Goal: Contribute content: Add original content to the website for others to see

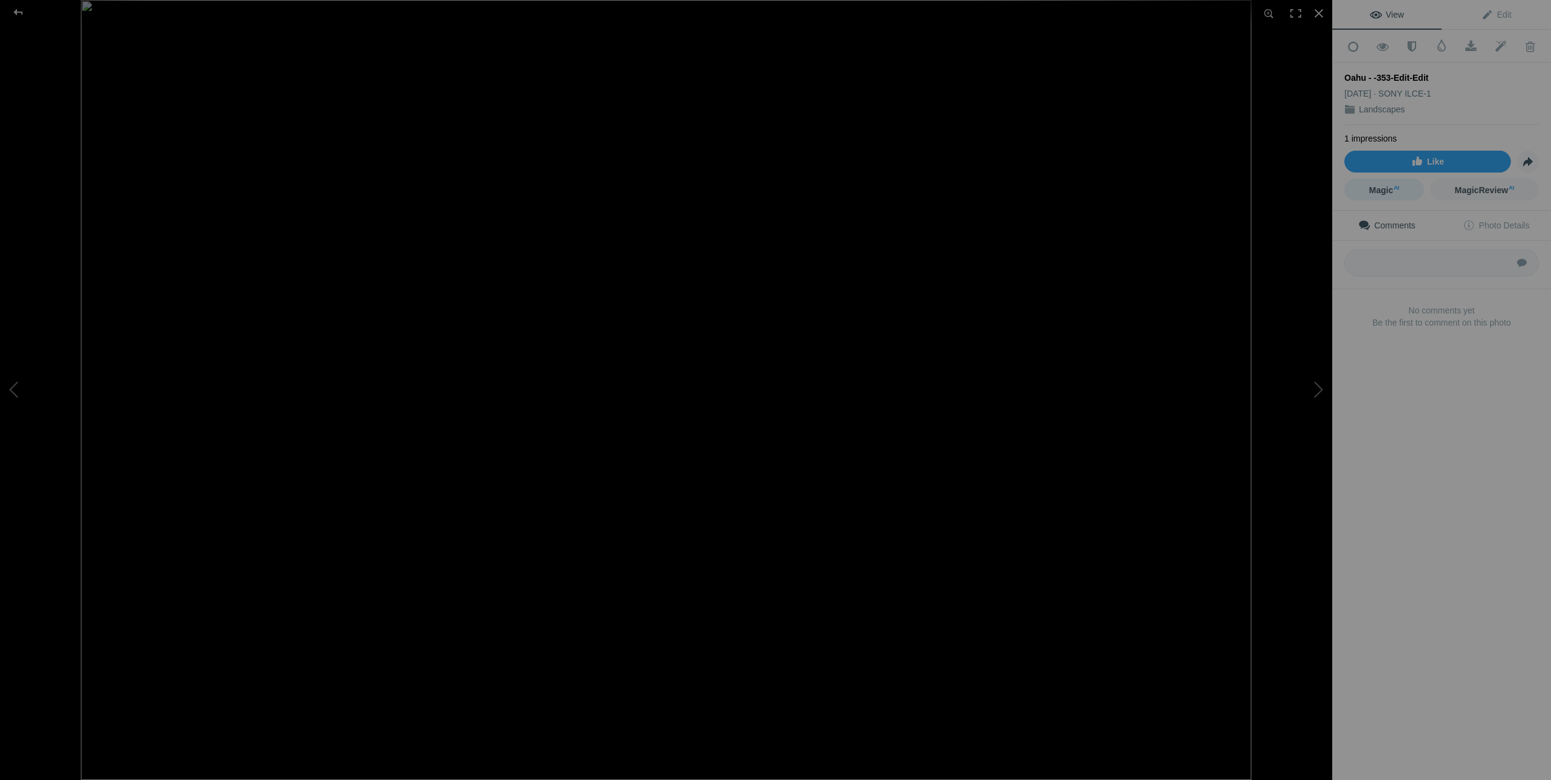
click at [1382, 185] on span "Magic AI" at bounding box center [1384, 190] width 30 height 10
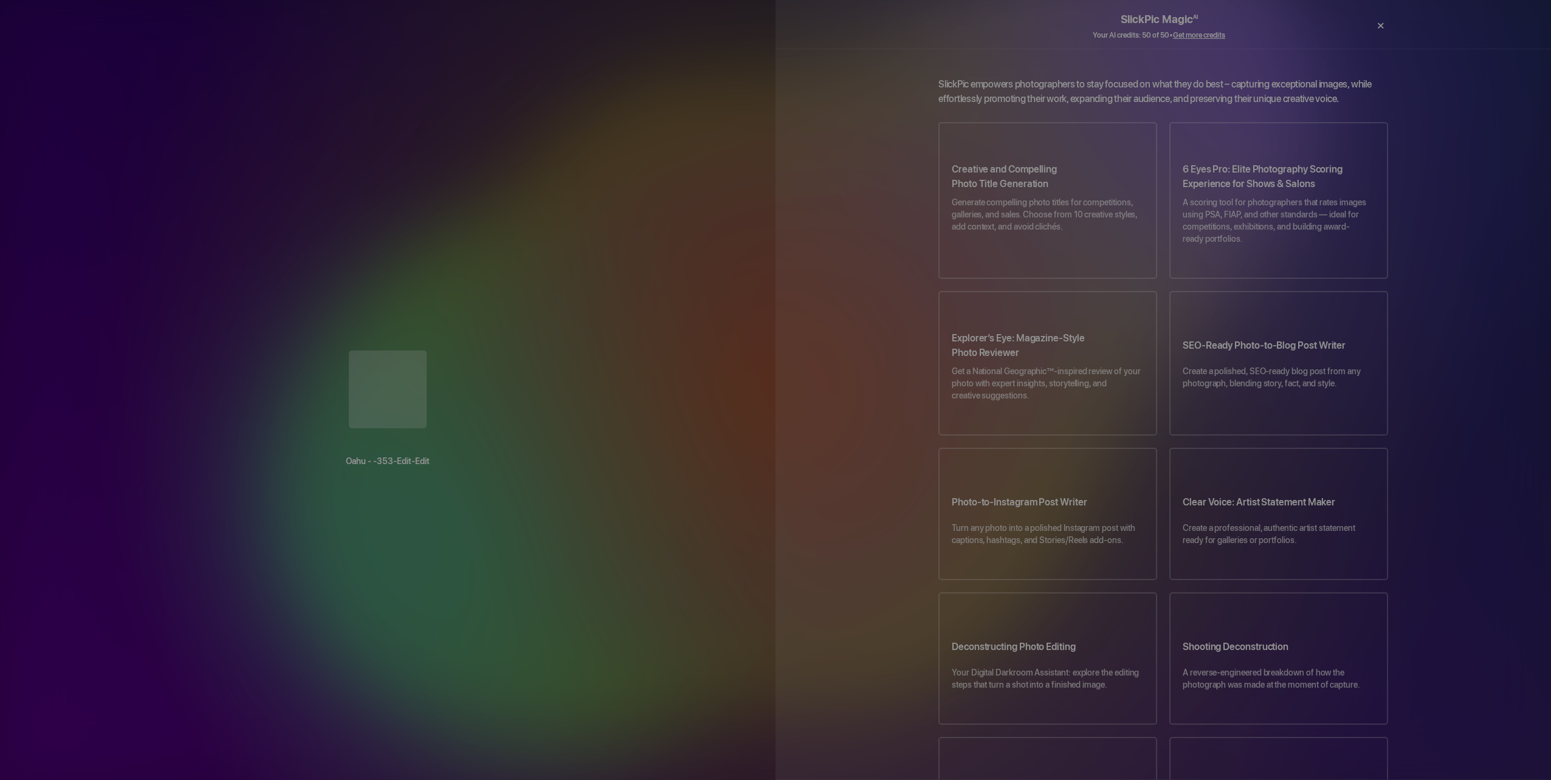
click at [1380, 24] on div "×" at bounding box center [1380, 25] width 36 height 24
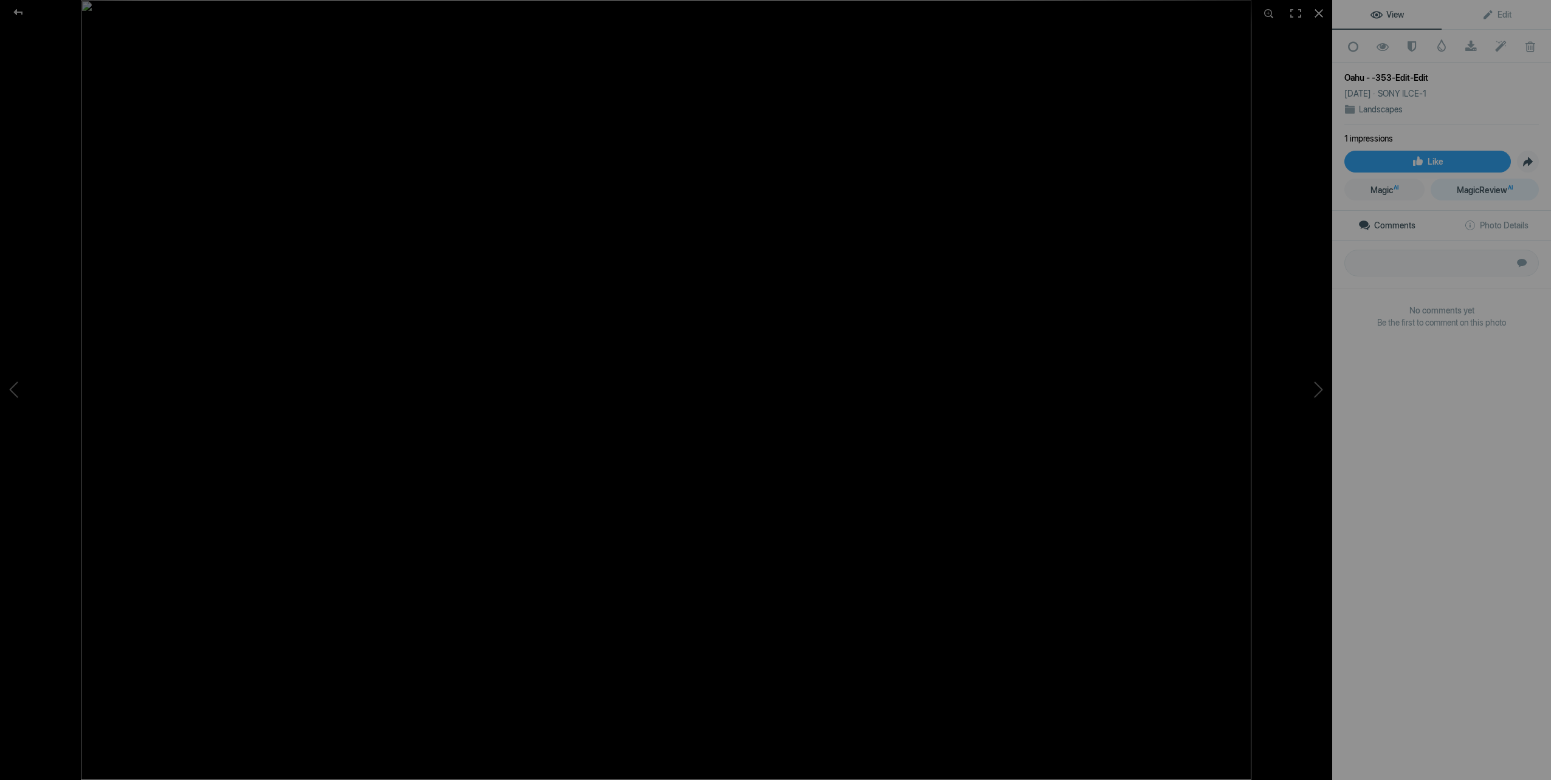
click at [1475, 186] on span "MagicReview AI" at bounding box center [1484, 190] width 56 height 10
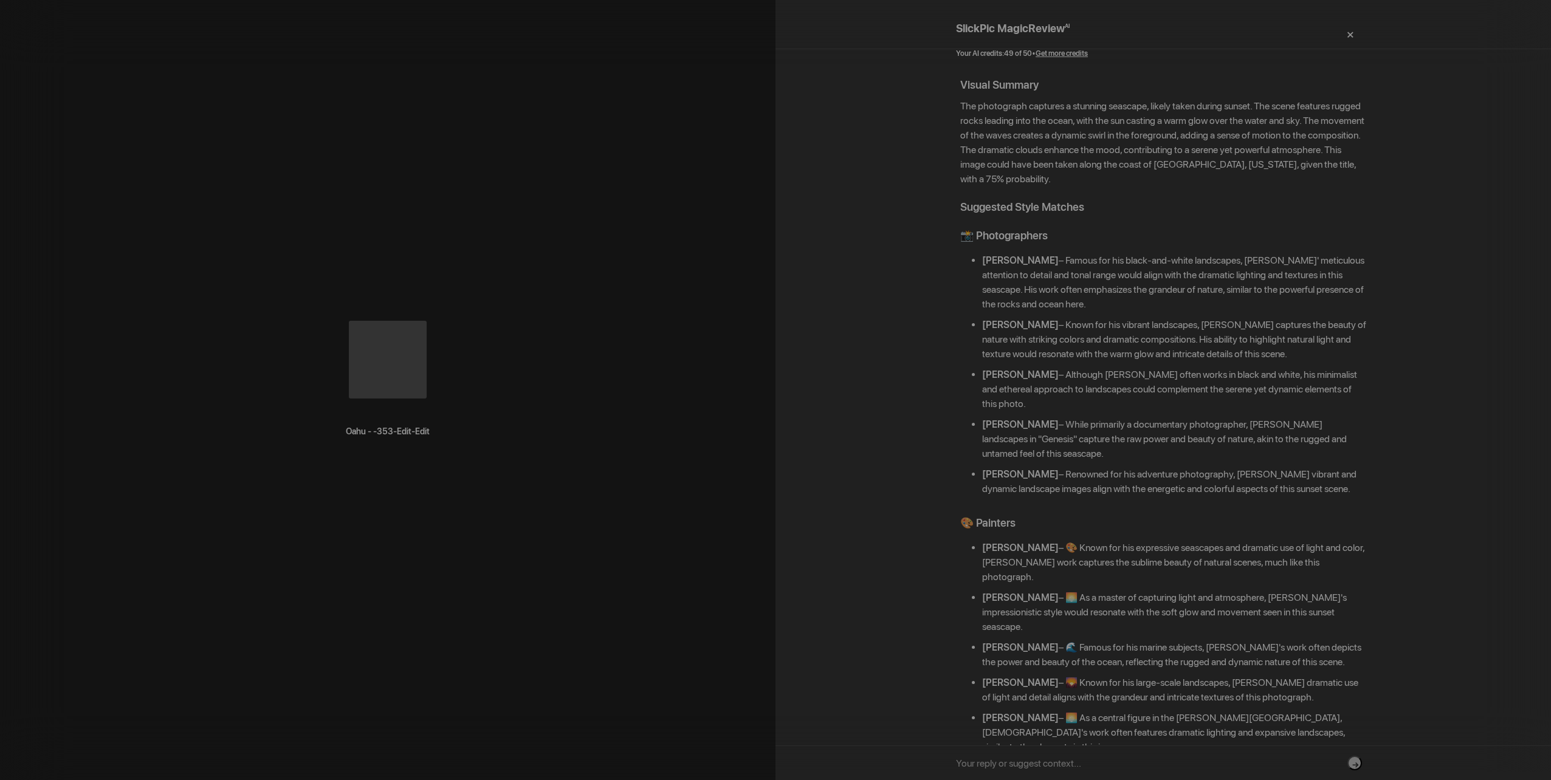
click at [1349, 25] on div "×" at bounding box center [1349, 34] width 36 height 24
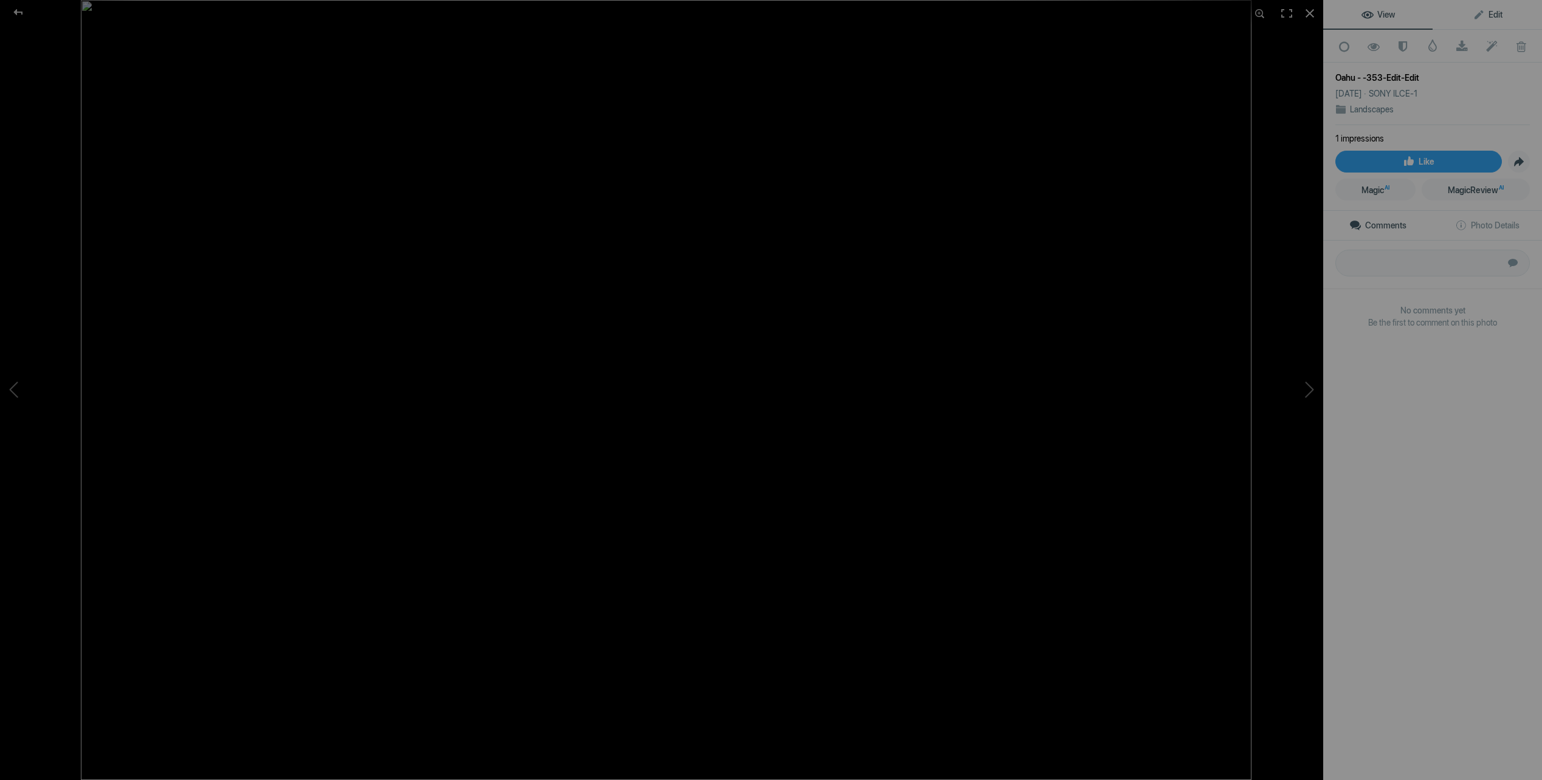
click at [1484, 12] on span "Edit" at bounding box center [1487, 15] width 30 height 10
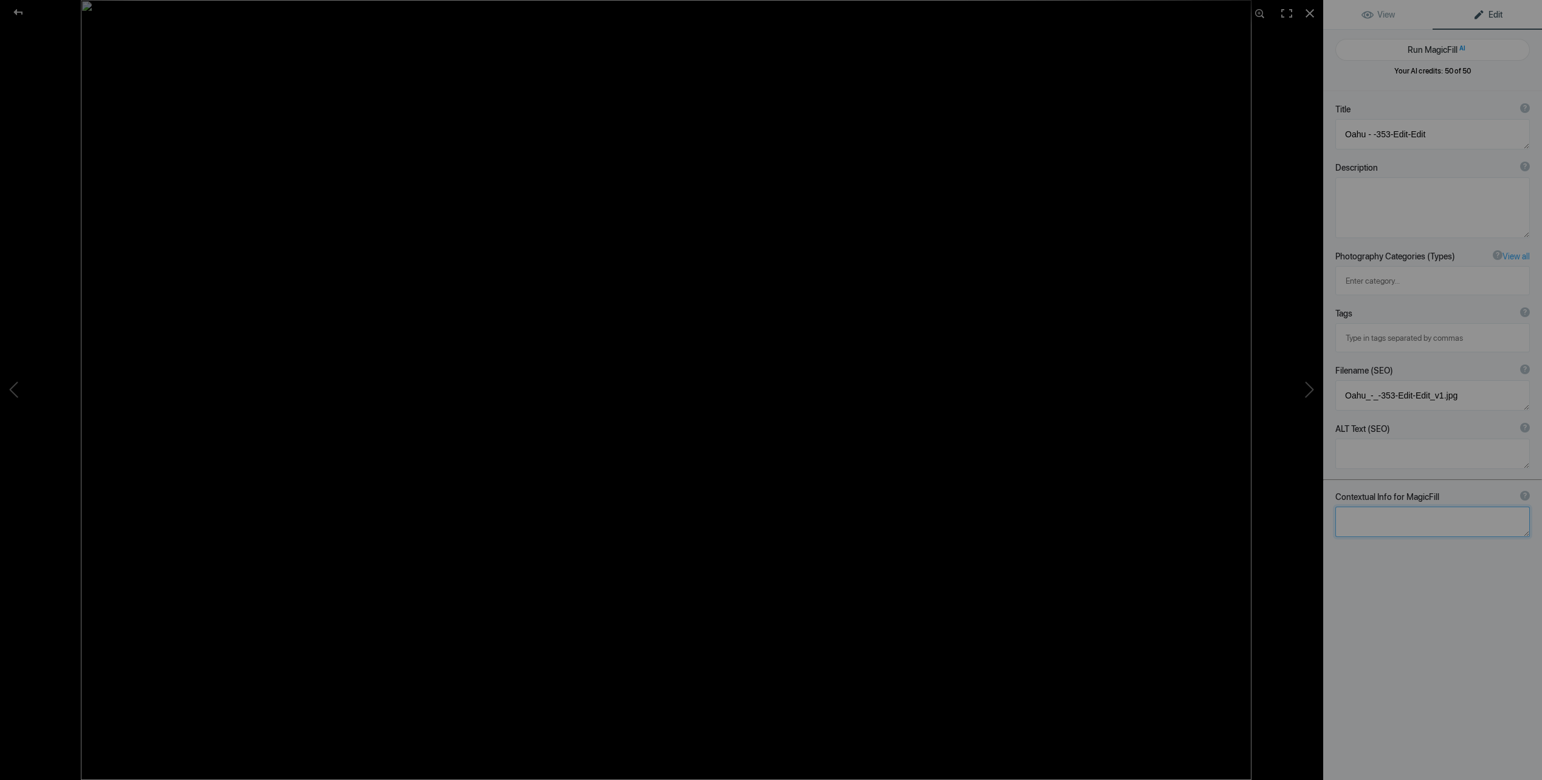
click at [1388, 507] on textarea at bounding box center [1432, 522] width 194 height 30
click at [1395, 507] on textarea at bounding box center [1432, 522] width 194 height 30
click at [1413, 380] on textarea at bounding box center [1432, 395] width 194 height 30
click at [1362, 439] on textarea at bounding box center [1432, 454] width 194 height 30
click at [1400, 134] on textarea at bounding box center [1432, 134] width 194 height 30
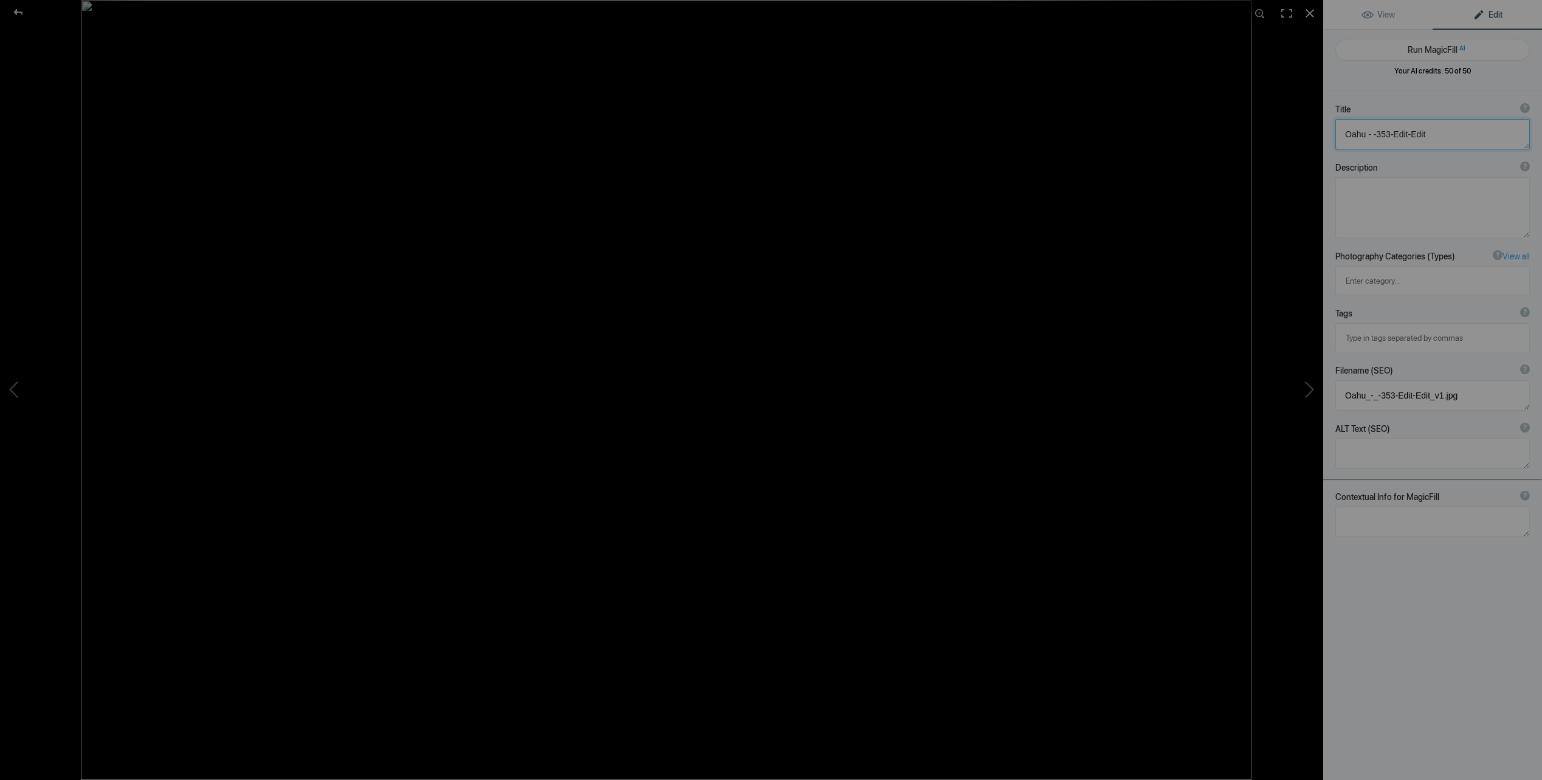
click at [1444, 134] on textarea at bounding box center [1432, 134] width 194 height 30
click at [1380, 193] on textarea at bounding box center [1432, 207] width 194 height 61
type textarea "sunset on Oahu Hawaii with the tide swirling in the rocks."
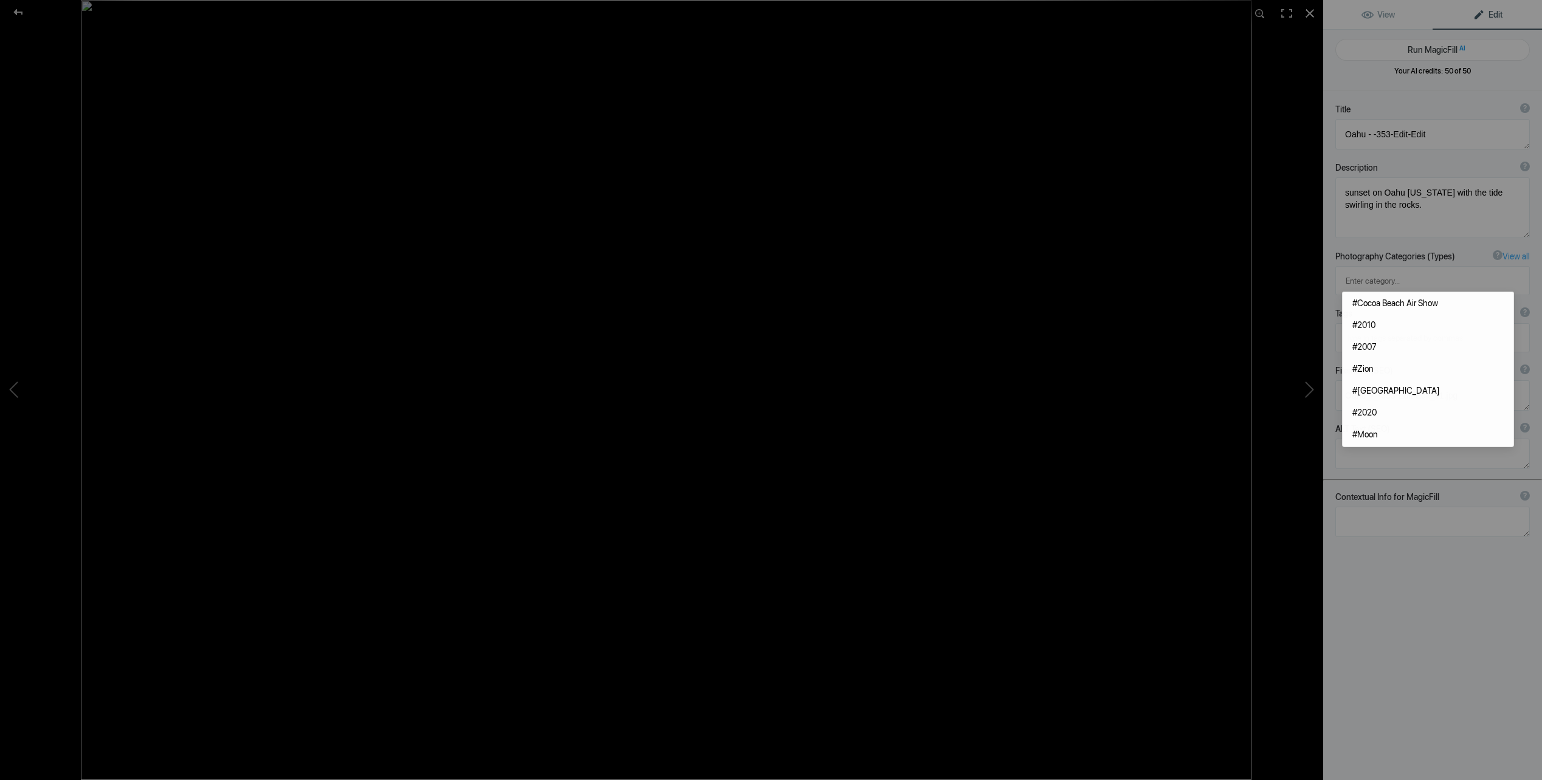
click at [1385, 327] on input at bounding box center [1432, 338] width 181 height 22
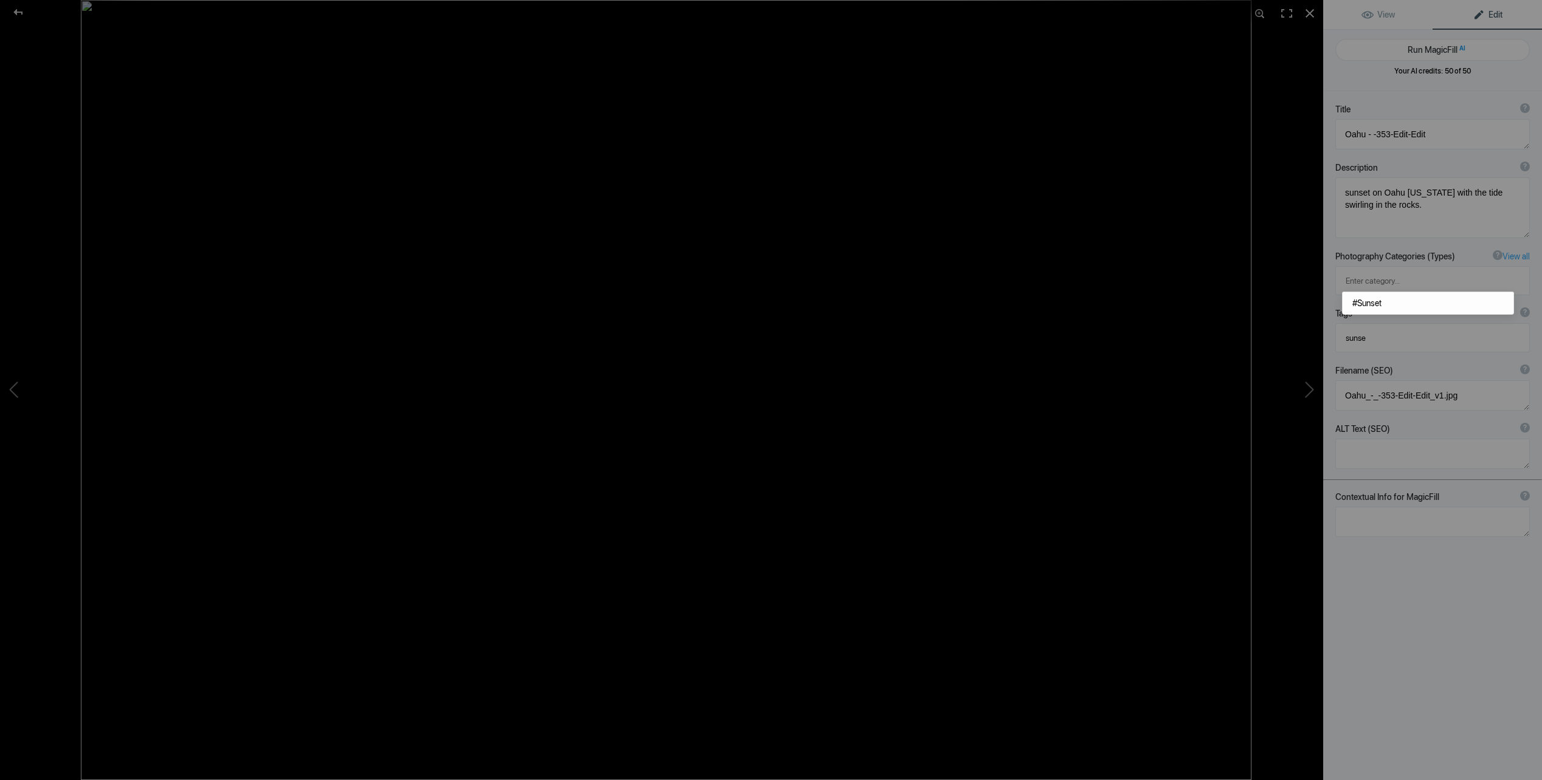
type input "sunset"
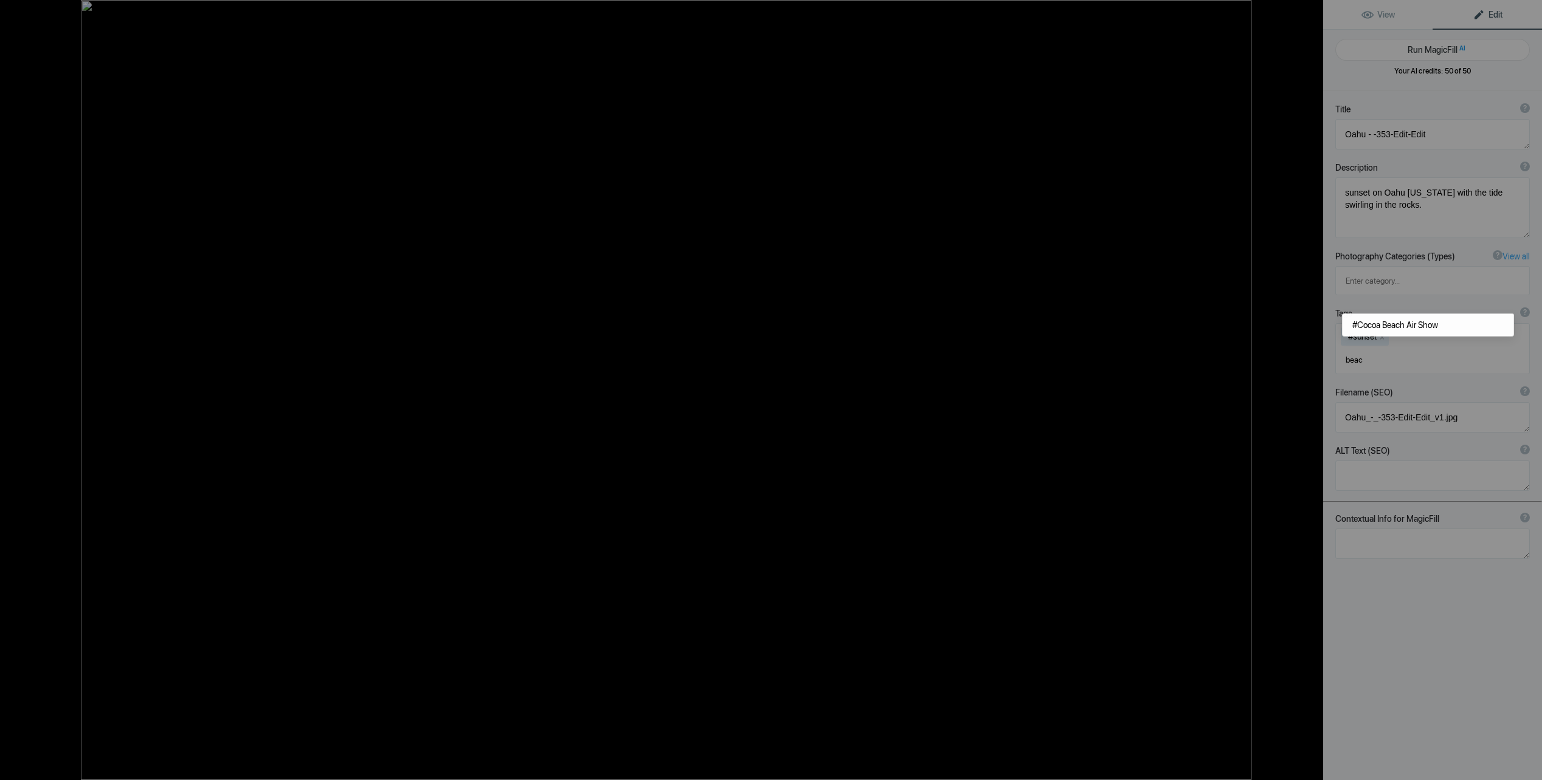
type input "beach"
type input "rocks"
type input "tide"
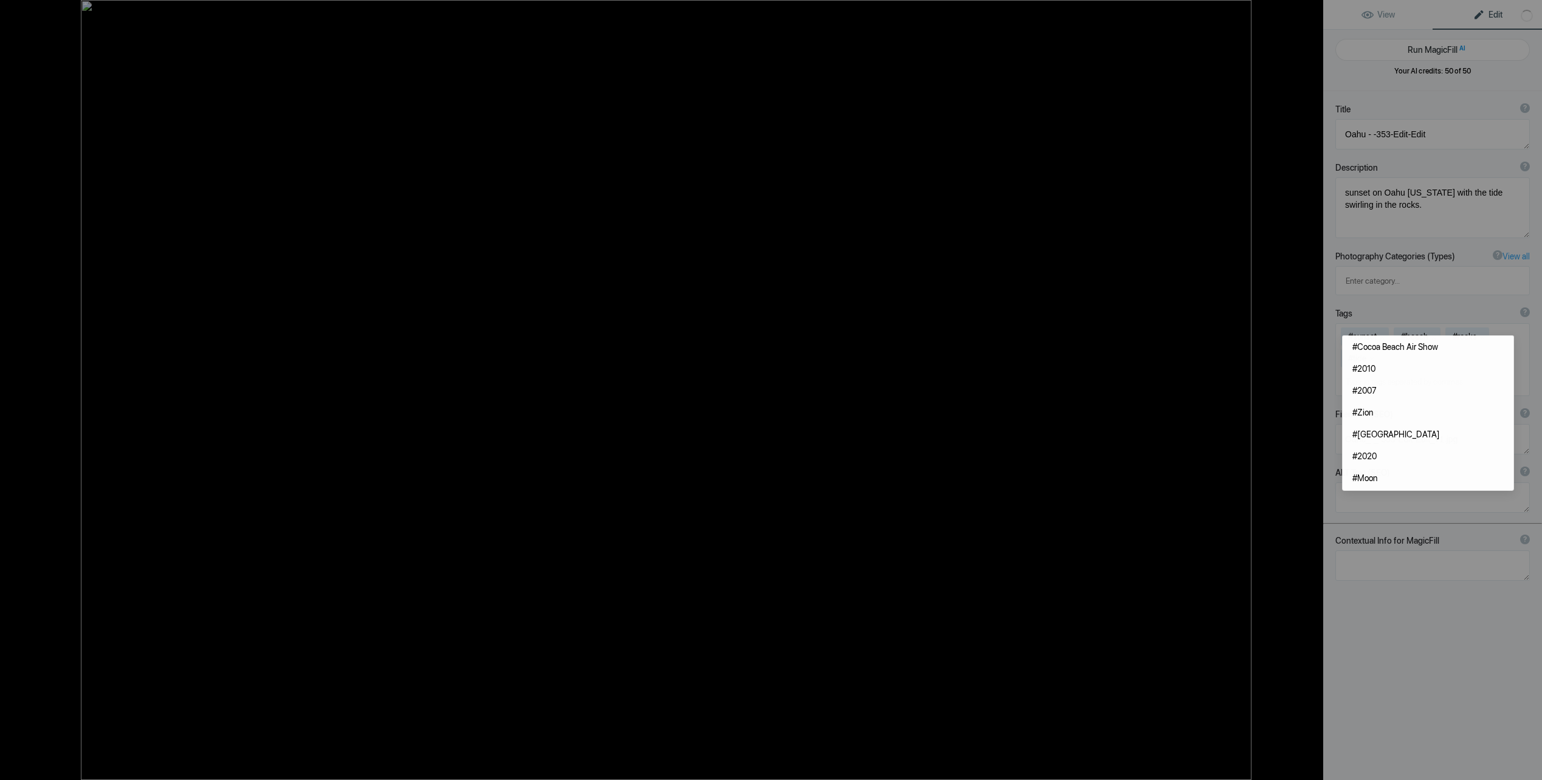
type input "w"
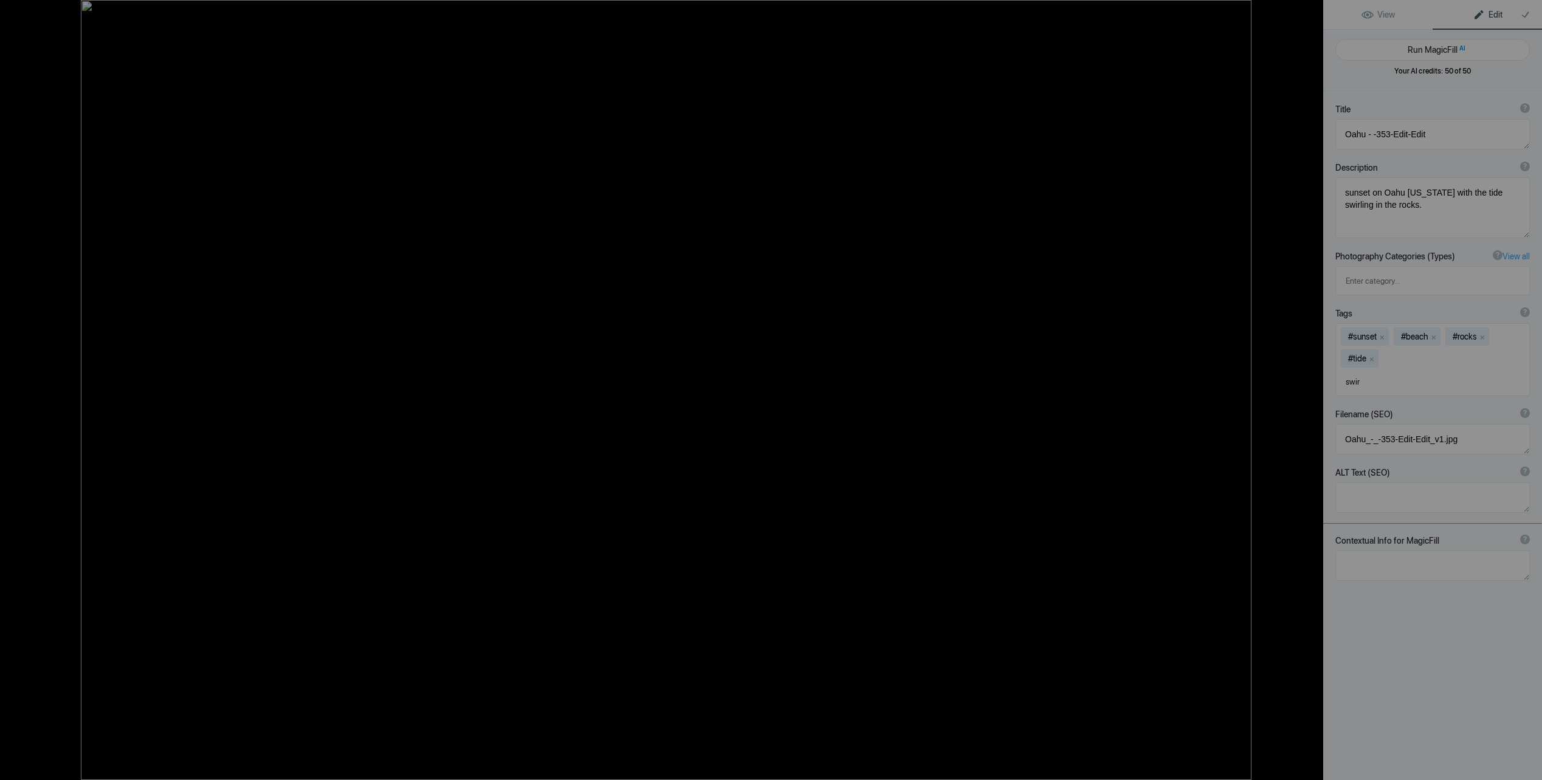
type input "swirl"
type input "ocean"
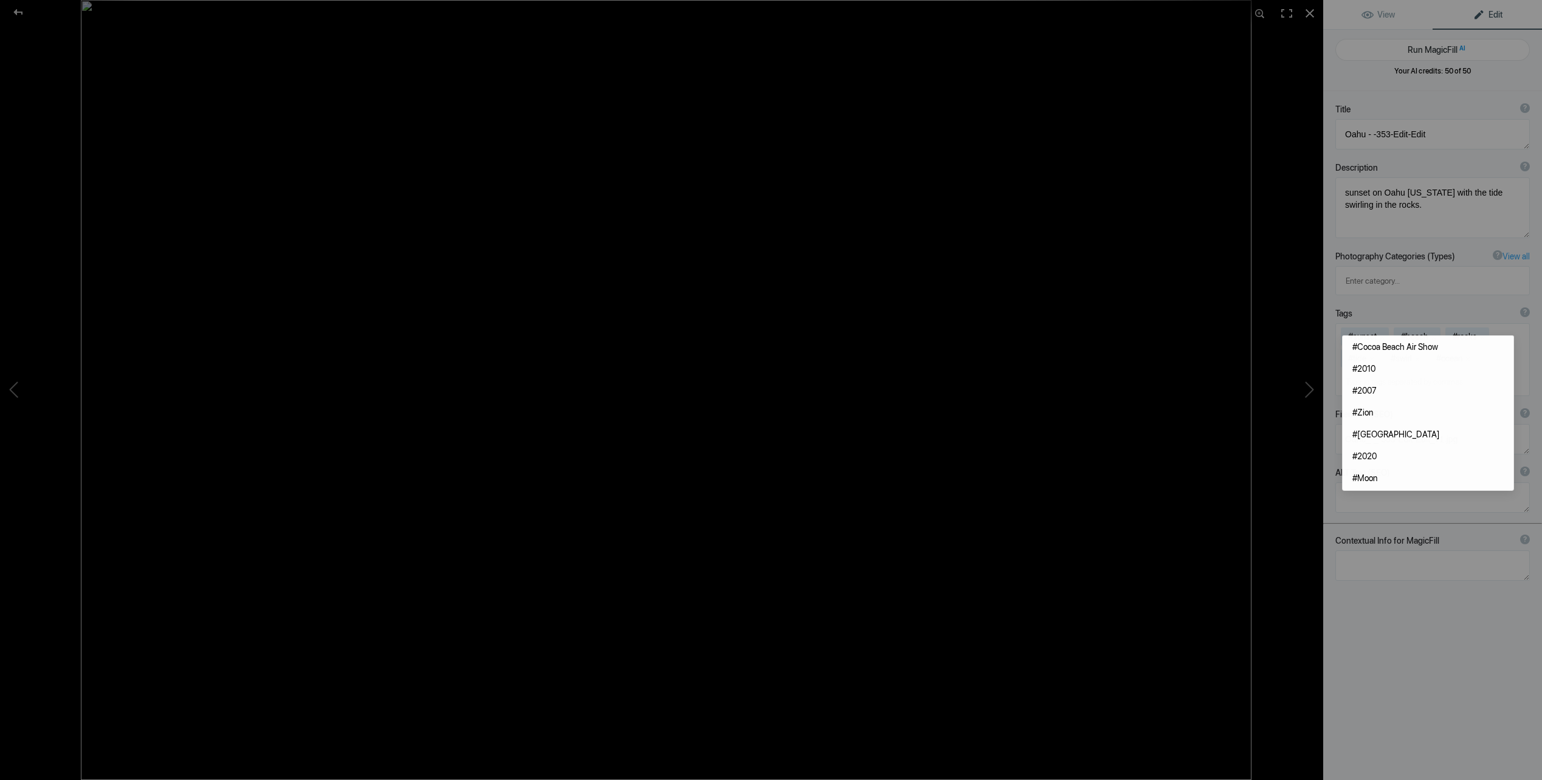
click at [1385, 301] on div "Tags ? Tags are keywords that describe images. For SEO purposes, do not tag pho…" at bounding box center [1432, 351] width 219 height 101
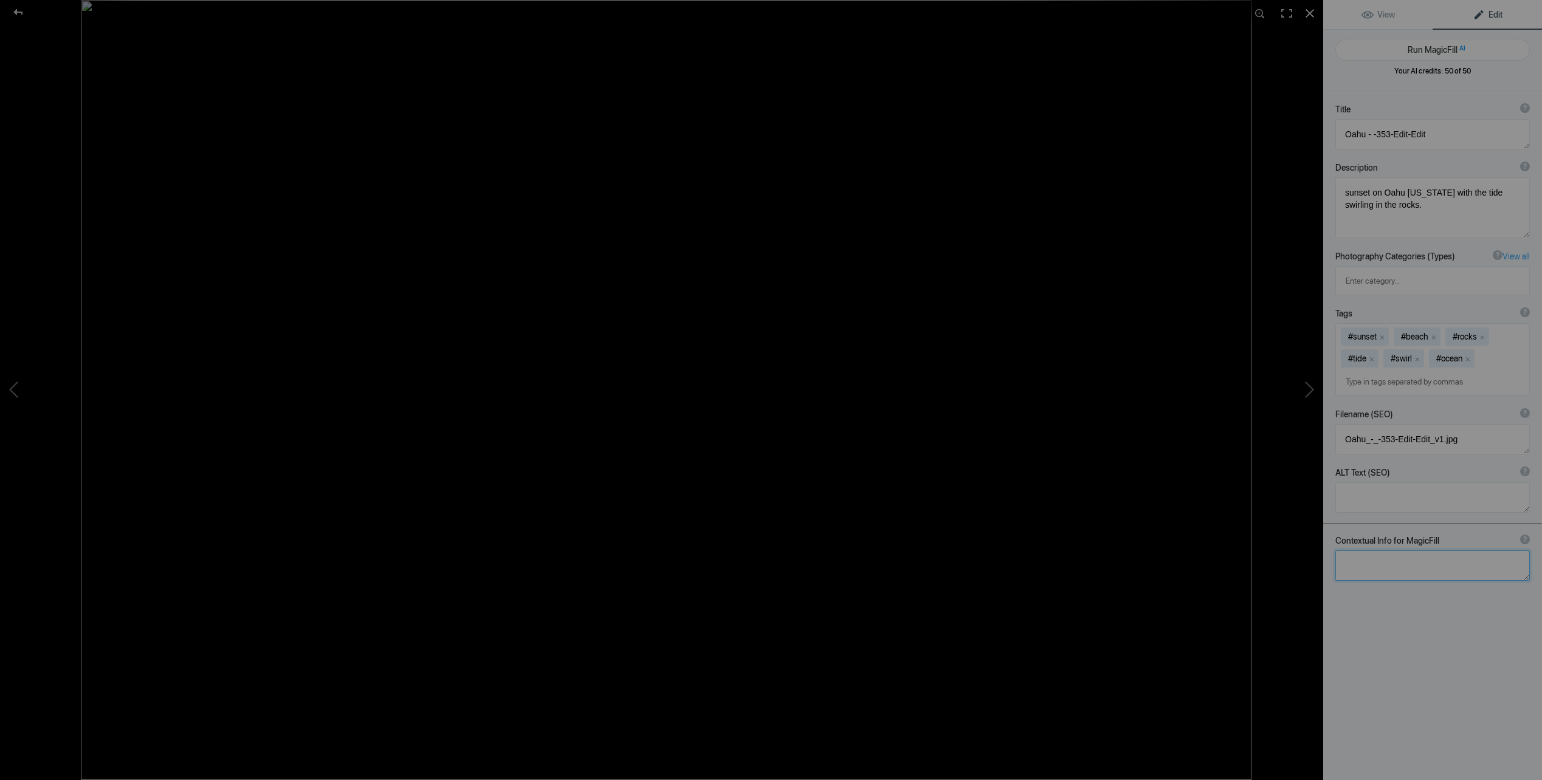
click at [1351, 551] on textarea at bounding box center [1432, 566] width 194 height 30
type textarea "s"
type textarea "sunset, beach, rocks, tide, swirl, ocean"
click at [1423, 48] on button "Run MagicFill AI" at bounding box center [1432, 50] width 194 height 22
type textarea "Sunset Over Oahu Beach: Tide Swirling Around Rocks"
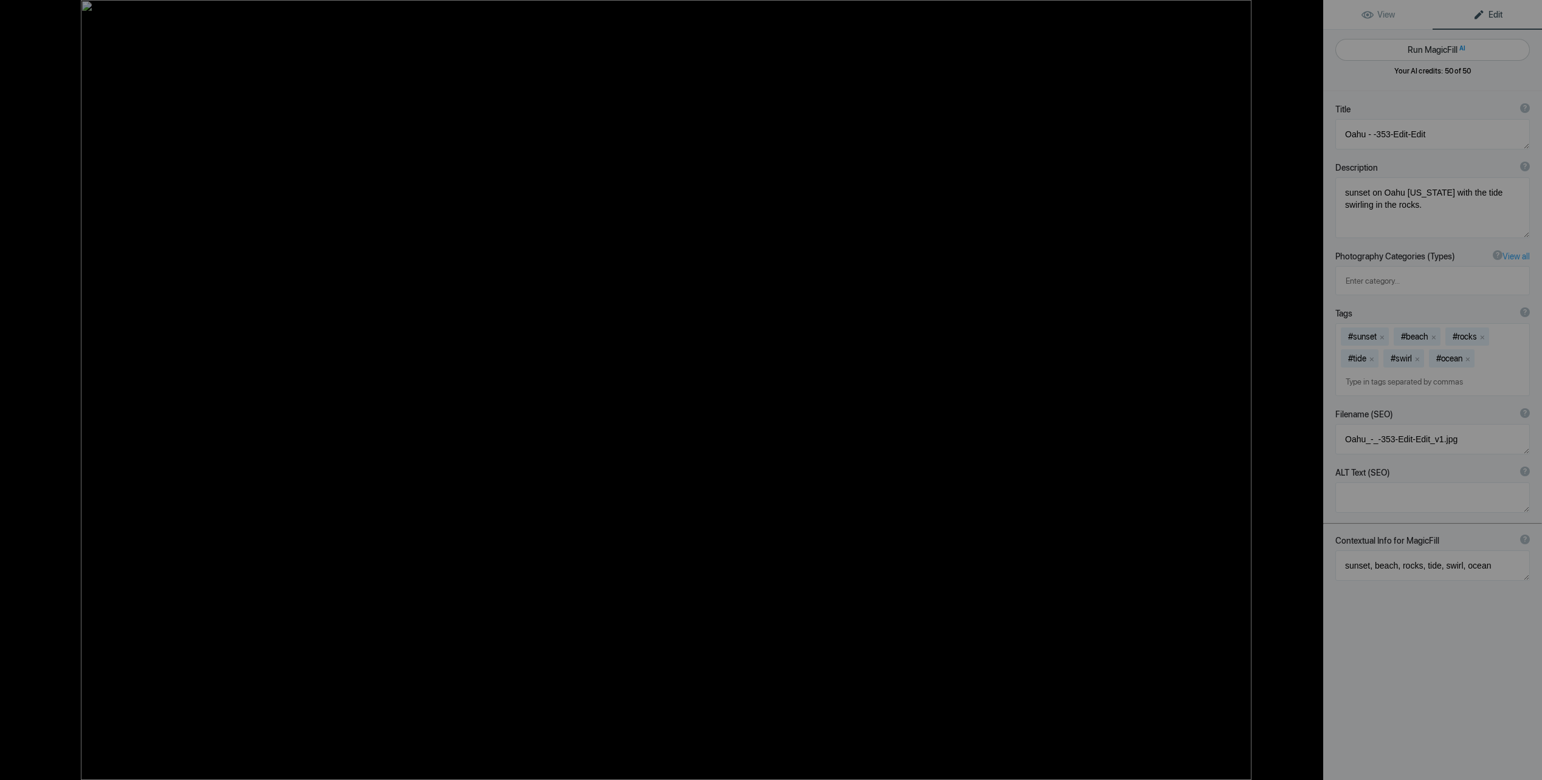
type textarea "Experience the breathtaking beauty of a sunset on Oahu, Hawaii, where the vibra…"
type textarea "oahu-sunset-tide-rocks.jpg"
type textarea "A stunning sunset over Oahu, Hawaii, with the tide swirling around dark rocks a…"
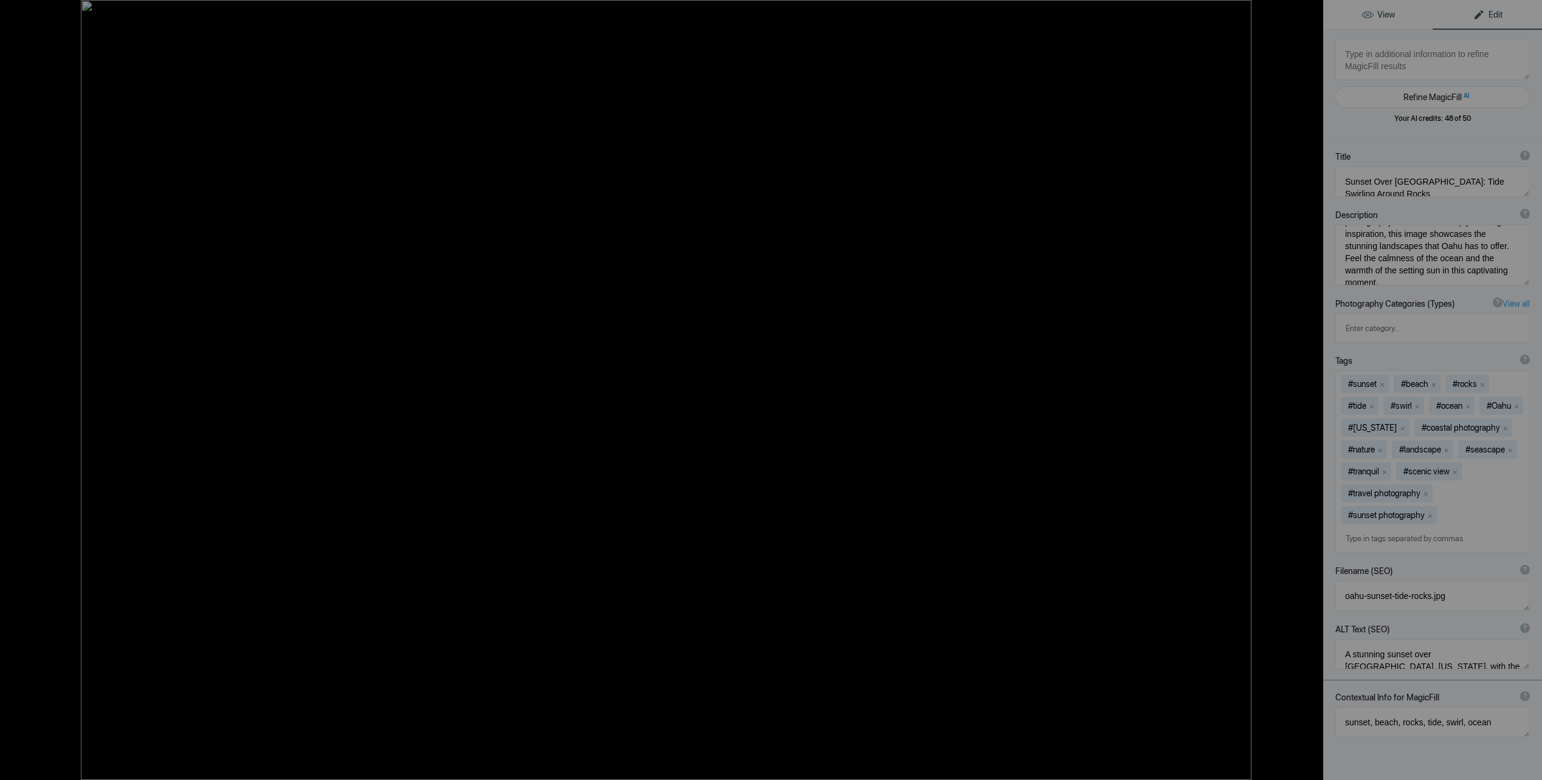
click at [1379, 12] on span "View" at bounding box center [1377, 15] width 33 height 10
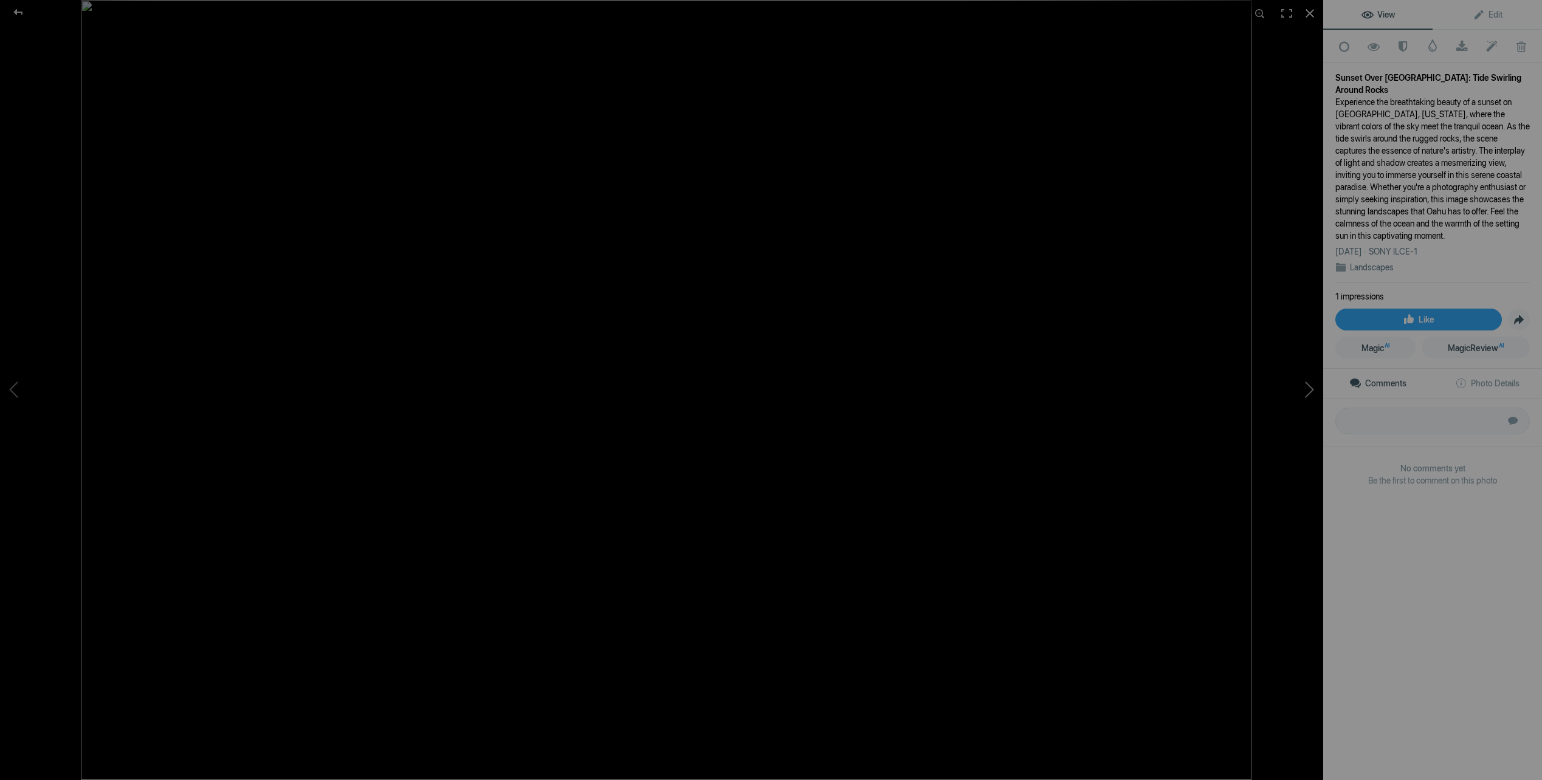
click at [1302, 385] on button at bounding box center [1277, 390] width 91 height 281
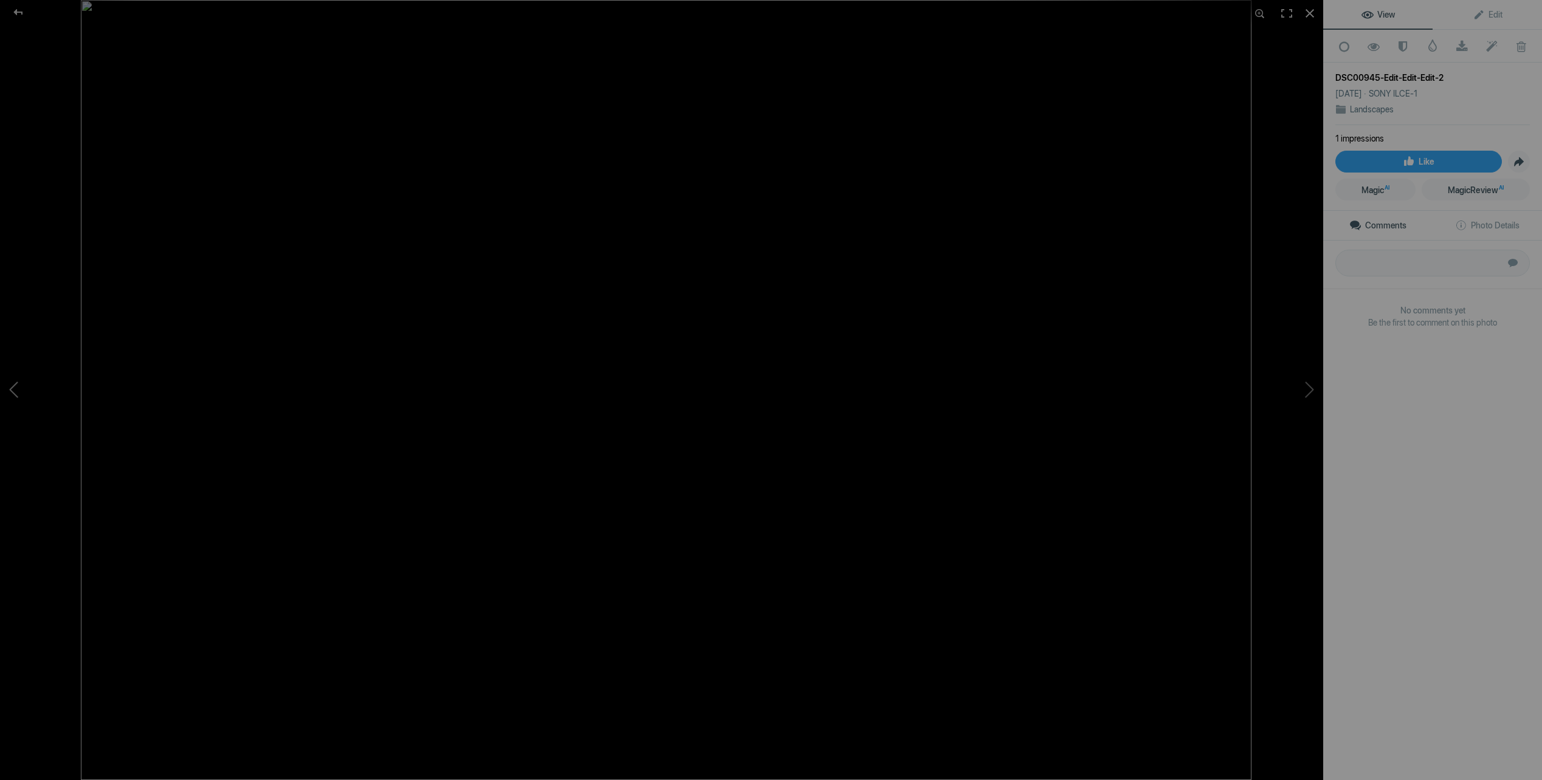
click at [15, 386] on button at bounding box center [45, 390] width 91 height 281
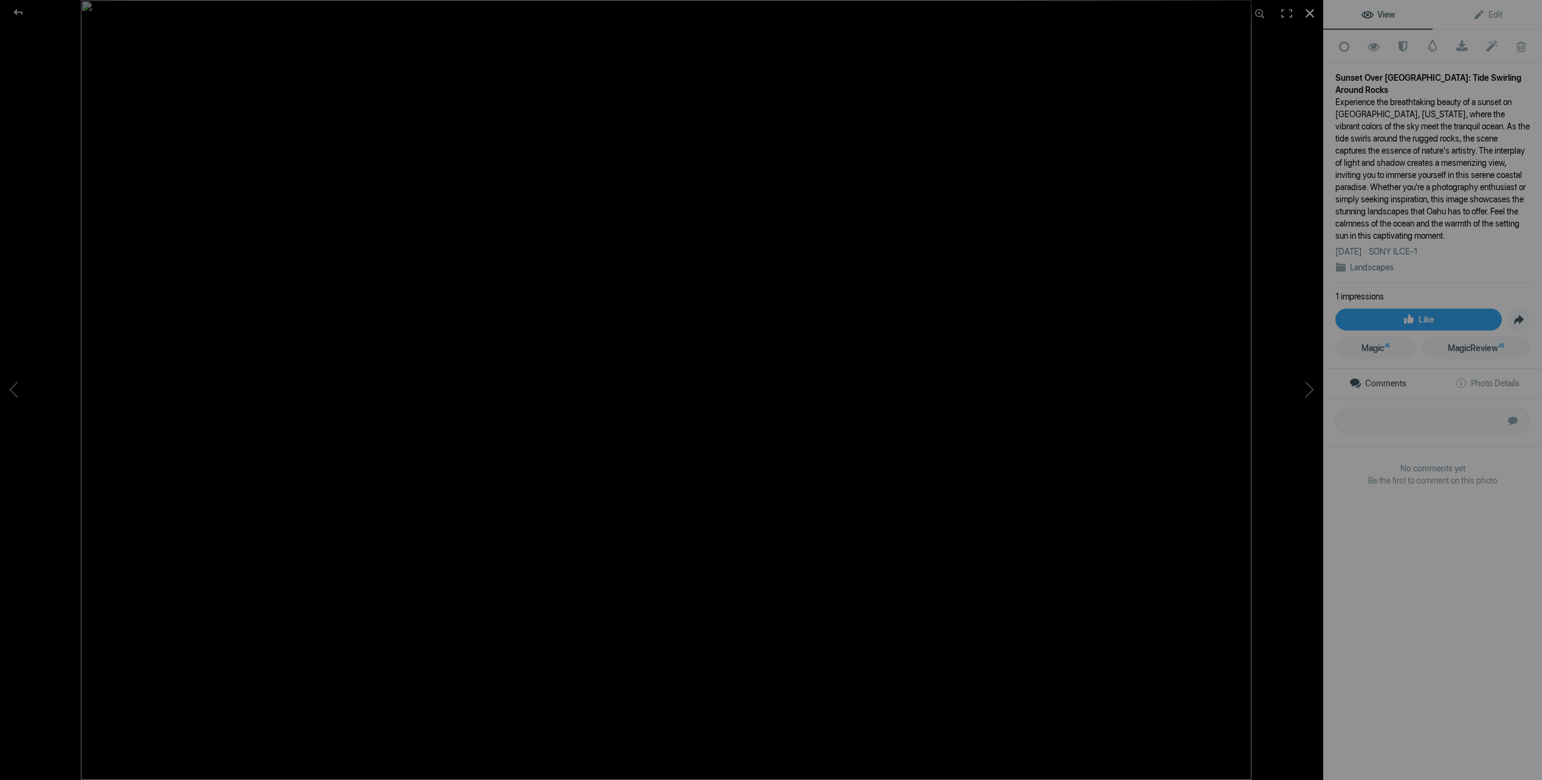
click at [1309, 12] on div at bounding box center [1309, 13] width 27 height 27
